Goal: Find contact information: Obtain details needed to contact an individual or organization

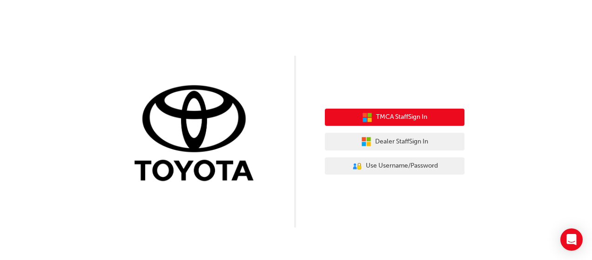
click at [366, 123] on button "TMCA Staff Sign In" at bounding box center [395, 118] width 140 height 18
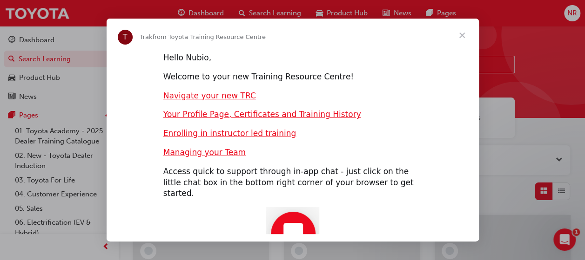
click at [462, 43] on span "Close" at bounding box center [461, 35] width 33 height 33
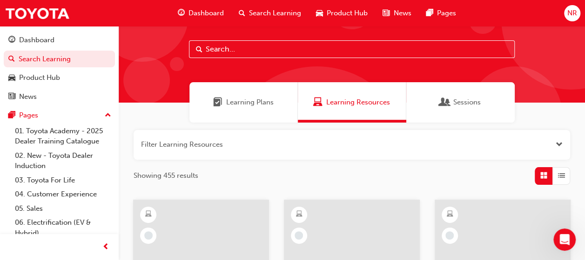
scroll to position [9, 0]
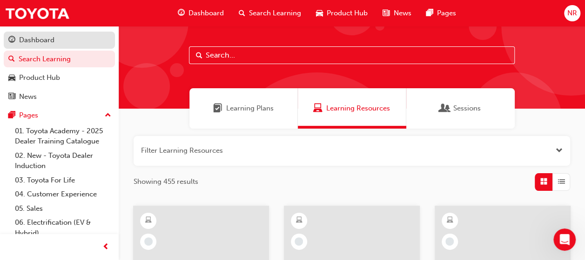
click at [53, 41] on div "Dashboard" at bounding box center [36, 40] width 35 height 11
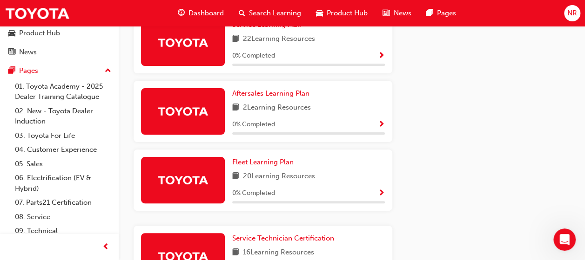
scroll to position [77, 0]
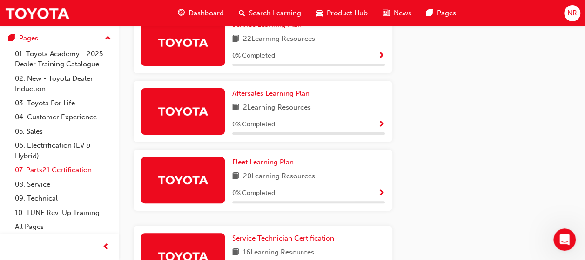
click at [74, 168] on link "07. Parts21 Certification" at bounding box center [63, 170] width 104 height 14
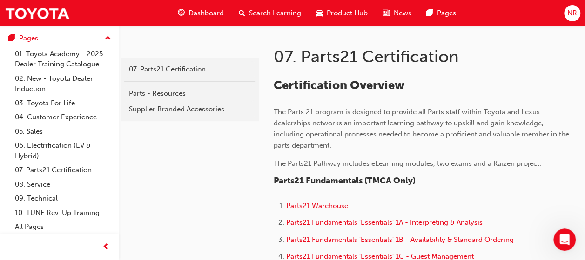
scroll to position [20, 0]
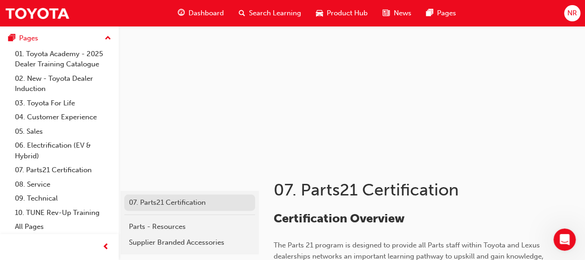
click at [164, 205] on div "07. Parts21 Certification" at bounding box center [189, 203] width 121 height 11
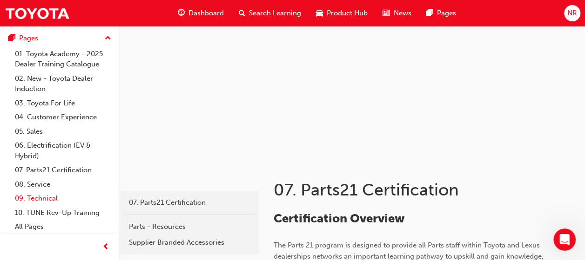
click at [46, 199] on link "09. Technical" at bounding box center [63, 199] width 104 height 14
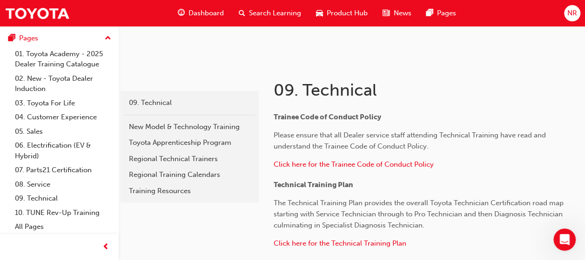
scroll to position [116, 0]
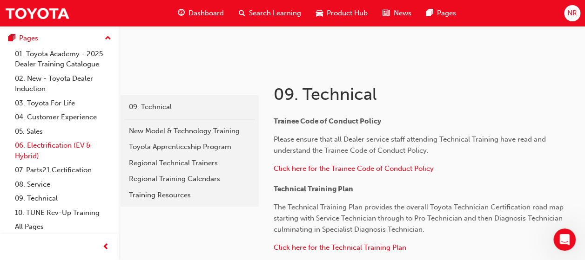
click at [57, 145] on link "06. Electrification (EV & Hybrid)" at bounding box center [63, 151] width 104 height 25
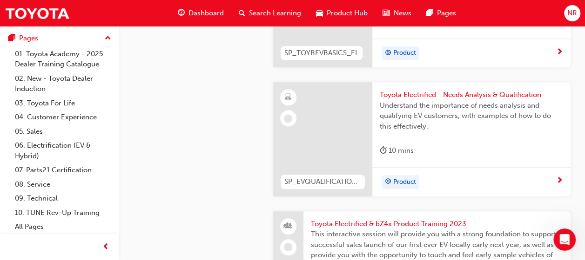
scroll to position [330, 0]
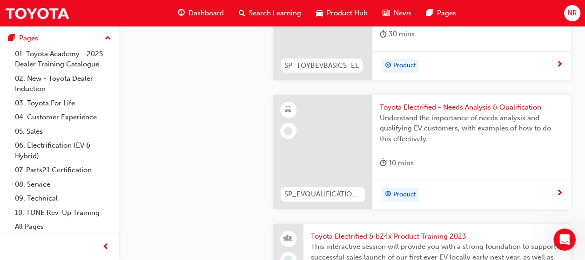
click at [105, 37] on span "up-icon" at bounding box center [108, 39] width 7 height 12
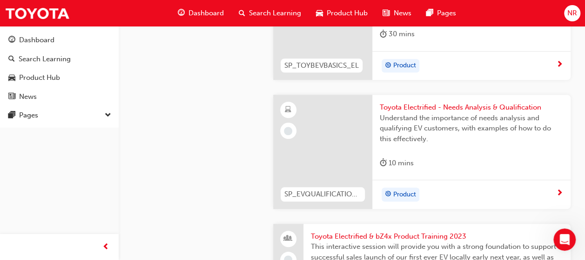
scroll to position [0, 0]
click at [39, 39] on div "Dashboard" at bounding box center [36, 40] width 35 height 11
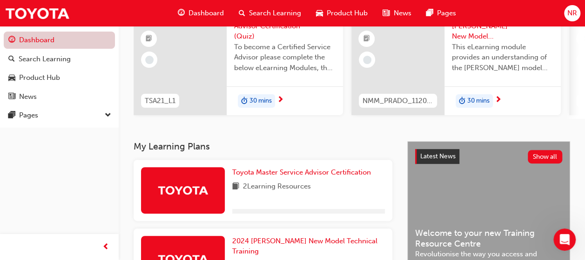
scroll to position [330, 0]
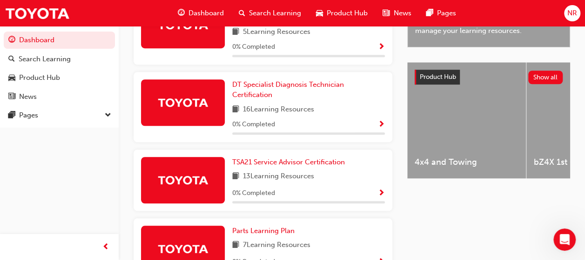
click at [570, 11] on span "NR" at bounding box center [572, 13] width 10 height 11
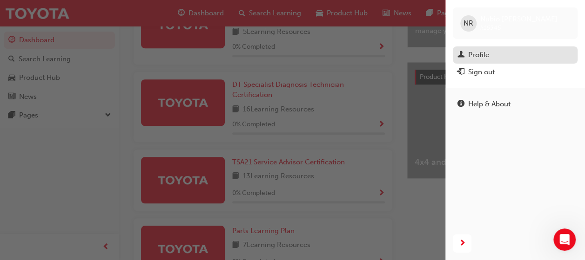
click at [478, 51] on div "Profile" at bounding box center [478, 55] width 21 height 11
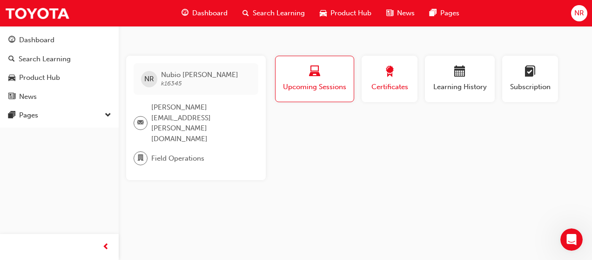
click at [399, 85] on span "Certificates" at bounding box center [389, 87] width 42 height 11
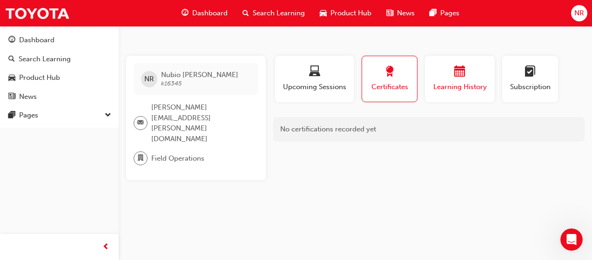
click at [463, 80] on div "Learning History" at bounding box center [460, 79] width 56 height 27
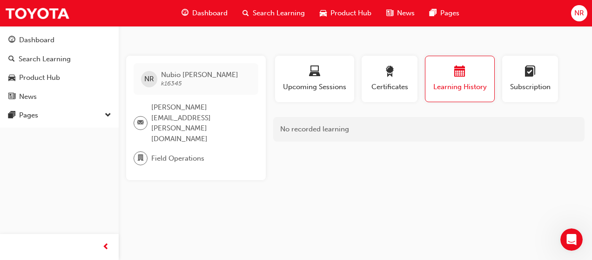
click at [579, 12] on span "NR" at bounding box center [579, 13] width 10 height 11
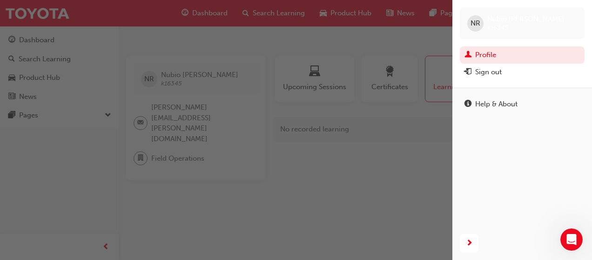
click at [398, 141] on div "button" at bounding box center [226, 130] width 452 height 260
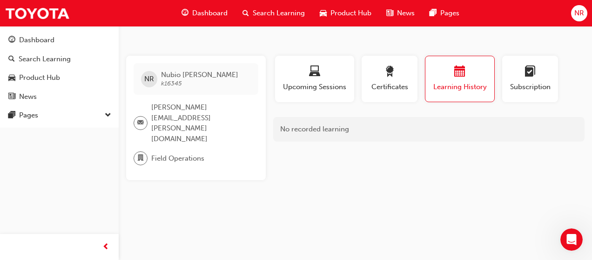
click at [109, 112] on span "down-icon" at bounding box center [108, 116] width 7 height 12
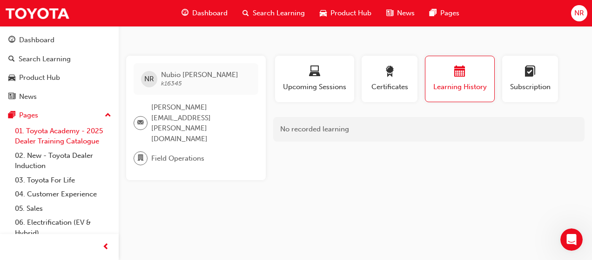
click at [56, 139] on link "01. Toyota Academy - 2025 Dealer Training Catalogue" at bounding box center [63, 136] width 104 height 25
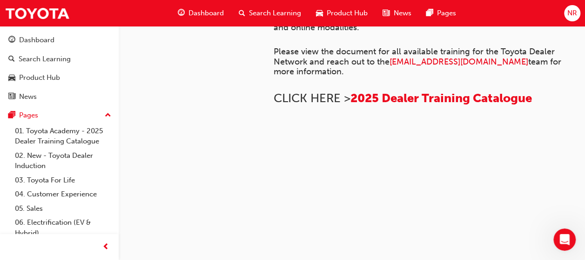
scroll to position [795, 0]
click at [334, 10] on span "Product Hub" at bounding box center [346, 13] width 41 height 11
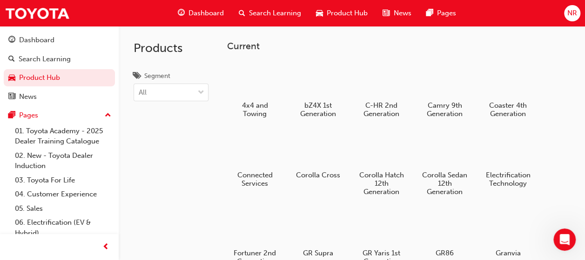
click at [570, 17] on span "NR" at bounding box center [572, 13] width 10 height 11
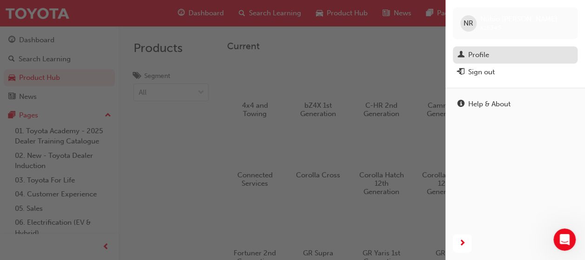
click at [481, 55] on div "Profile" at bounding box center [478, 55] width 21 height 11
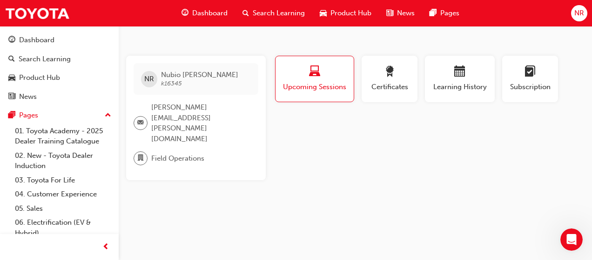
click at [201, 82] on div "NR Nubio Rosa k16345" at bounding box center [195, 79] width 125 height 32
click at [463, 83] on span "Learning History" at bounding box center [460, 87] width 56 height 11
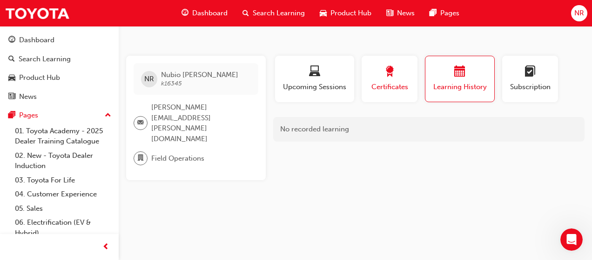
click at [390, 89] on span "Certificates" at bounding box center [389, 87] width 42 height 11
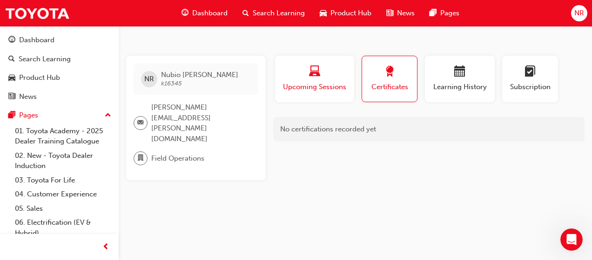
click at [329, 87] on span "Upcoming Sessions" at bounding box center [314, 87] width 65 height 11
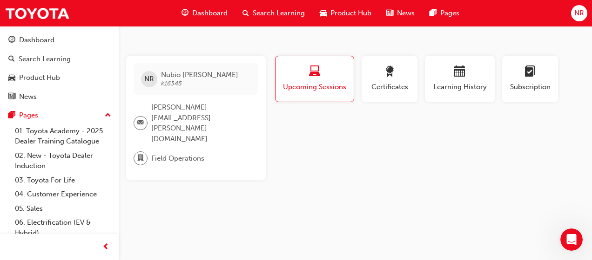
click at [319, 85] on span "Upcoming Sessions" at bounding box center [314, 87] width 64 height 11
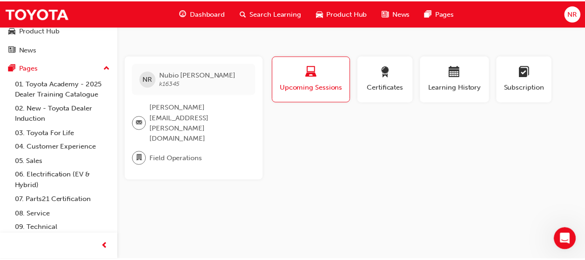
scroll to position [56, 0]
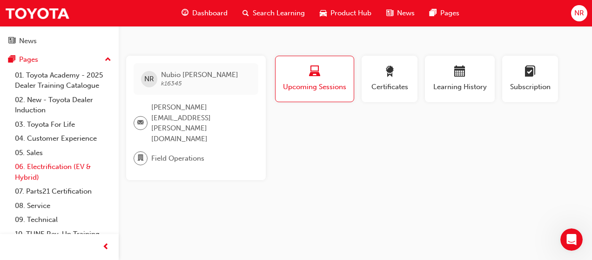
click at [33, 172] on link "06. Electrification (EV & Hybrid)" at bounding box center [63, 172] width 104 height 25
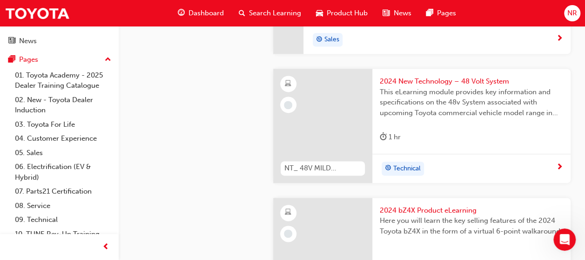
scroll to position [632, 0]
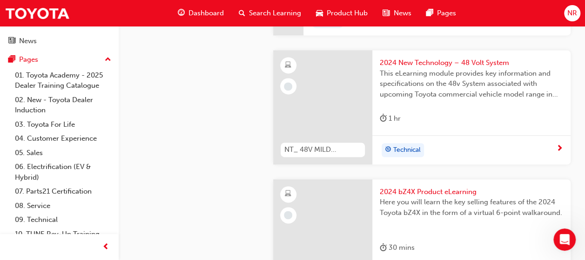
click at [560, 145] on span "next-icon" at bounding box center [559, 149] width 7 height 8
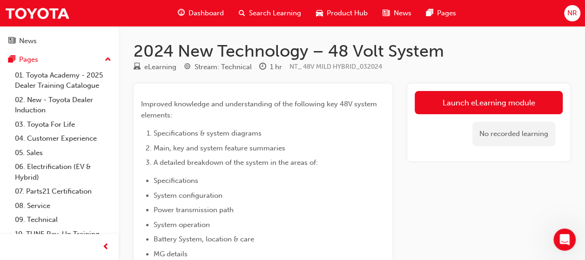
scroll to position [77, 0]
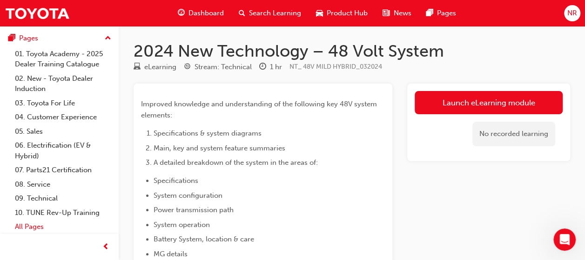
click at [24, 227] on link "All Pages" at bounding box center [63, 227] width 104 height 14
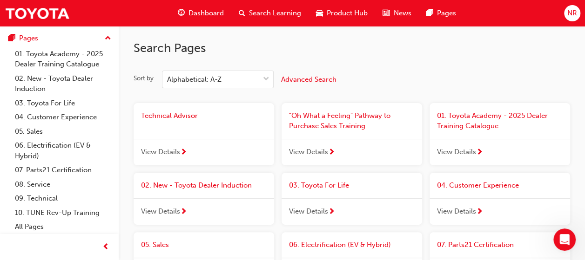
click at [182, 115] on span "Technical Advisor" at bounding box center [169, 116] width 57 height 8
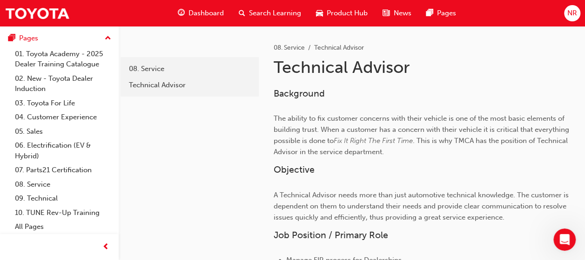
scroll to position [149, 0]
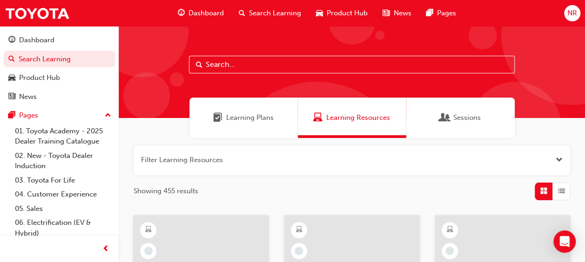
click at [244, 116] on span "Learning Plans" at bounding box center [249, 118] width 47 height 11
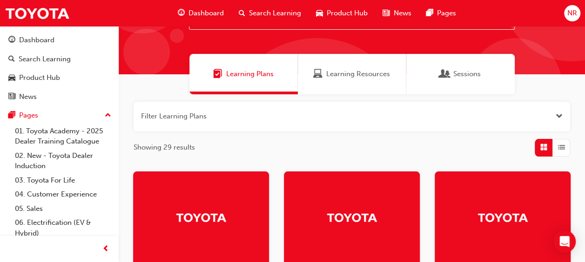
scroll to position [21, 0]
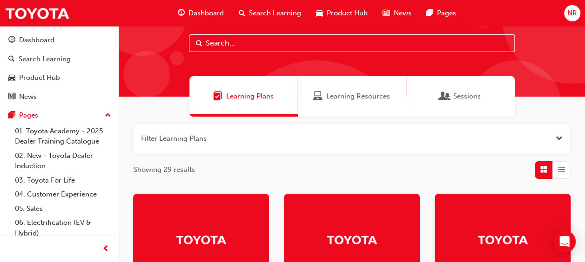
click at [571, 16] on span "NR" at bounding box center [572, 13] width 10 height 11
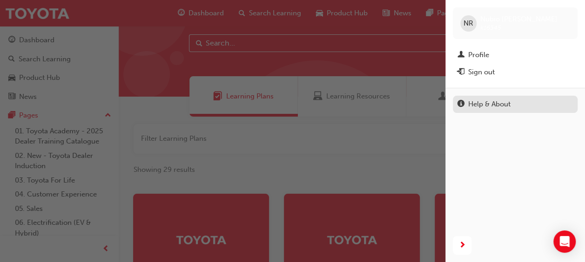
click at [482, 107] on div "Help & About" at bounding box center [489, 104] width 42 height 11
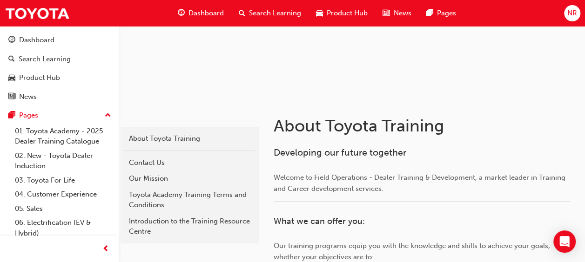
scroll to position [87, 0]
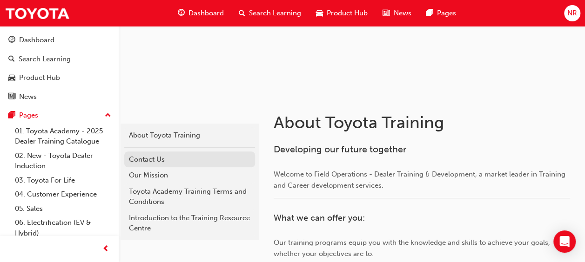
click at [151, 159] on div "Contact Us" at bounding box center [189, 159] width 121 height 11
